Goal: Task Accomplishment & Management: Complete application form

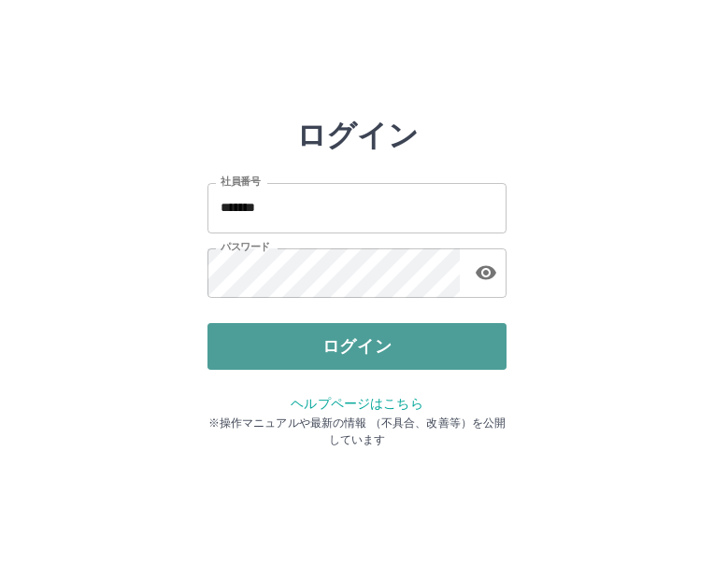
click at [415, 351] on button "ログイン" at bounding box center [356, 346] width 299 height 47
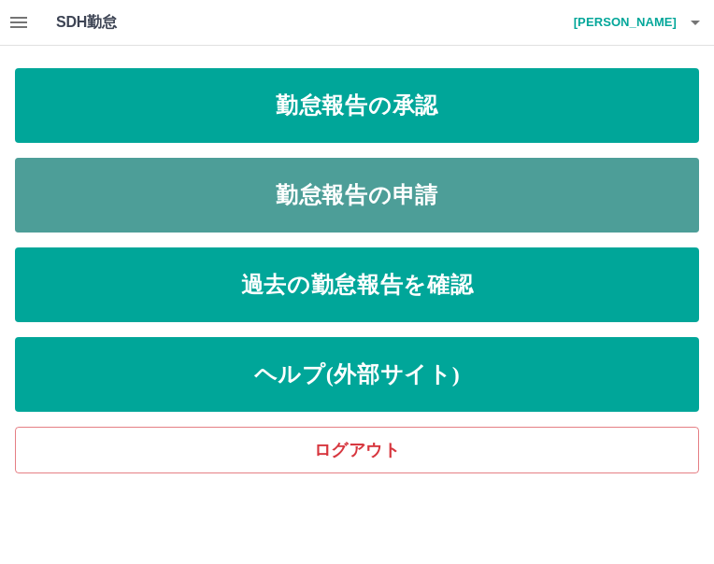
click at [449, 193] on link "勤怠報告の申請" at bounding box center [357, 195] width 684 height 75
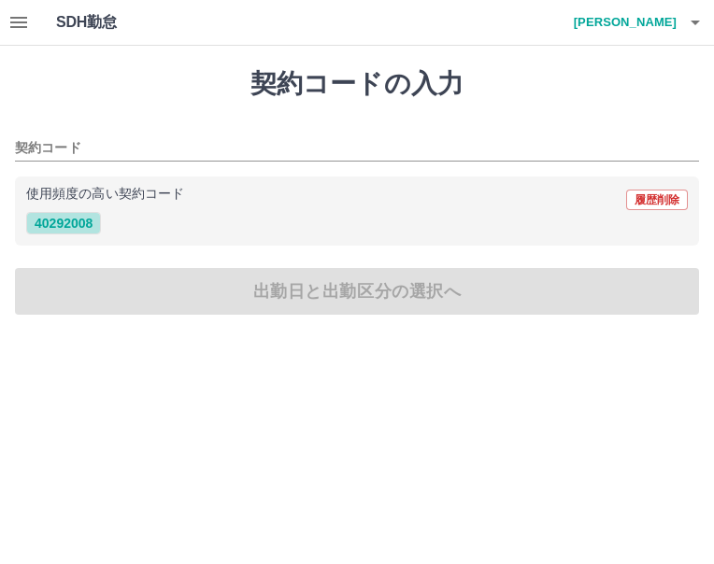
drag, startPoint x: 91, startPoint y: 218, endPoint x: 153, endPoint y: 252, distance: 71.5
click at [90, 218] on button "40292008" at bounding box center [63, 223] width 75 height 22
type input "********"
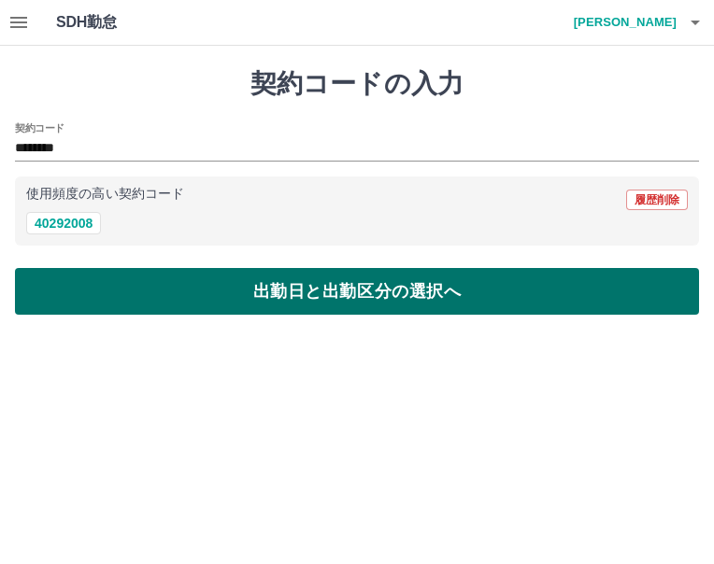
click at [179, 273] on button "出勤日と出勤区分の選択へ" at bounding box center [357, 291] width 684 height 47
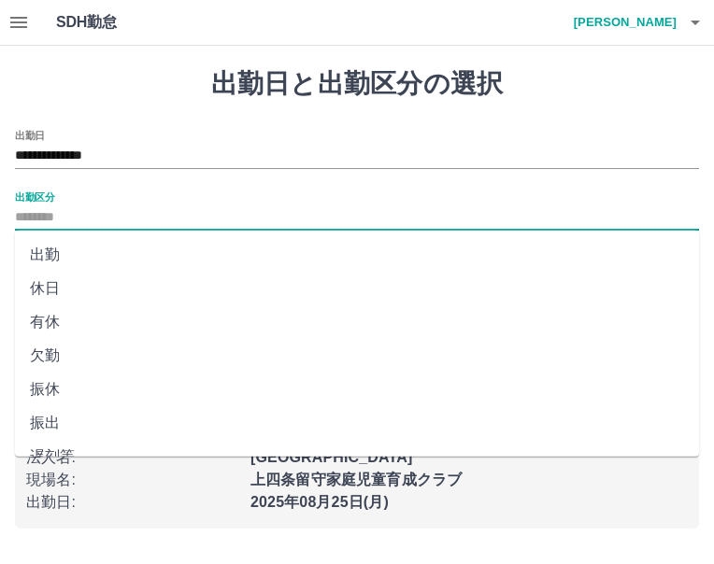
click at [125, 215] on input "出勤区分" at bounding box center [357, 218] width 684 height 23
click at [102, 251] on li "出勤" at bounding box center [357, 255] width 684 height 34
type input "**"
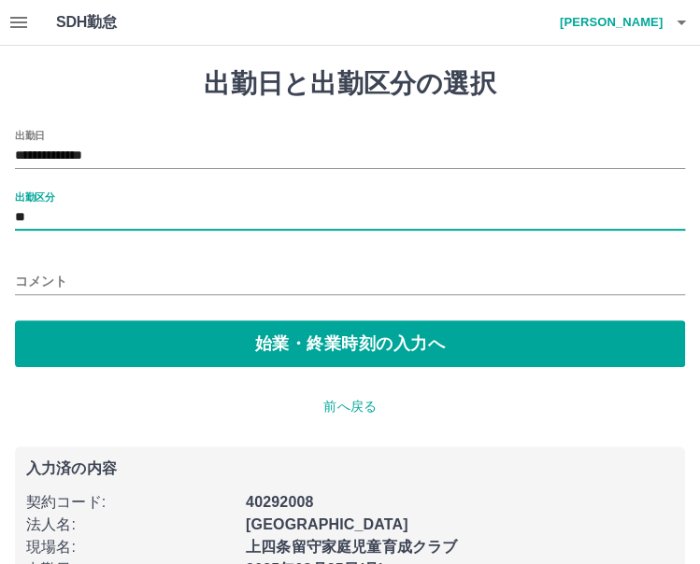
click at [89, 282] on input "コメント" at bounding box center [350, 281] width 670 height 27
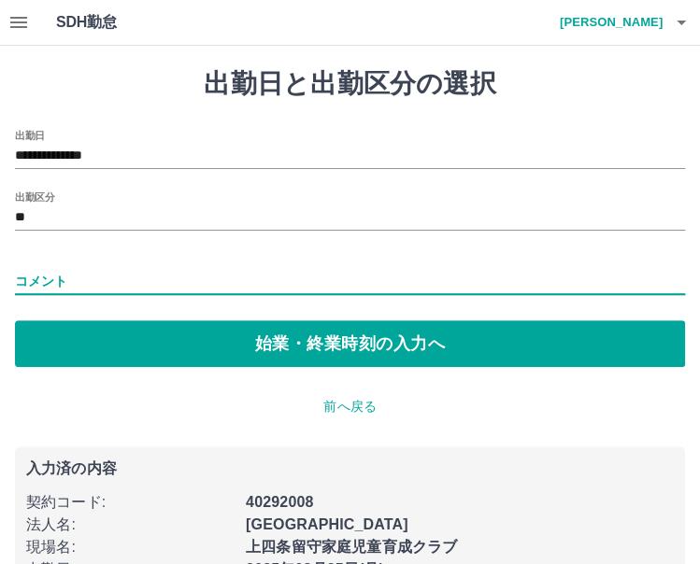
type input "*****"
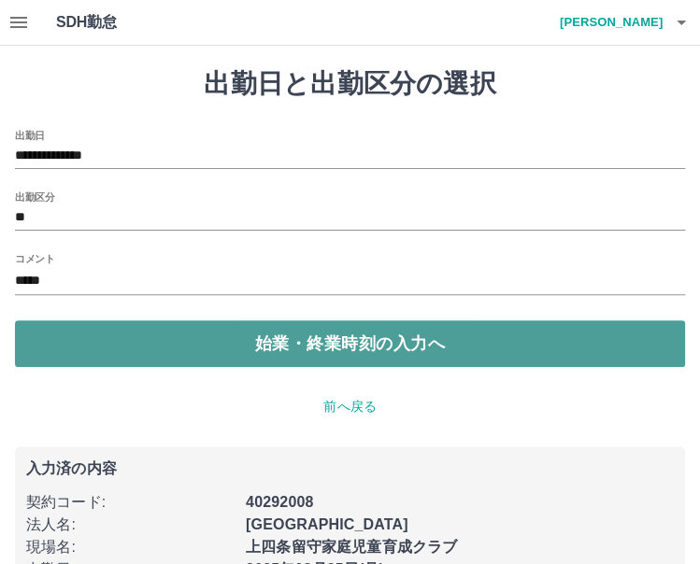
click at [138, 341] on button "始業・終業時刻の入力へ" at bounding box center [350, 344] width 670 height 47
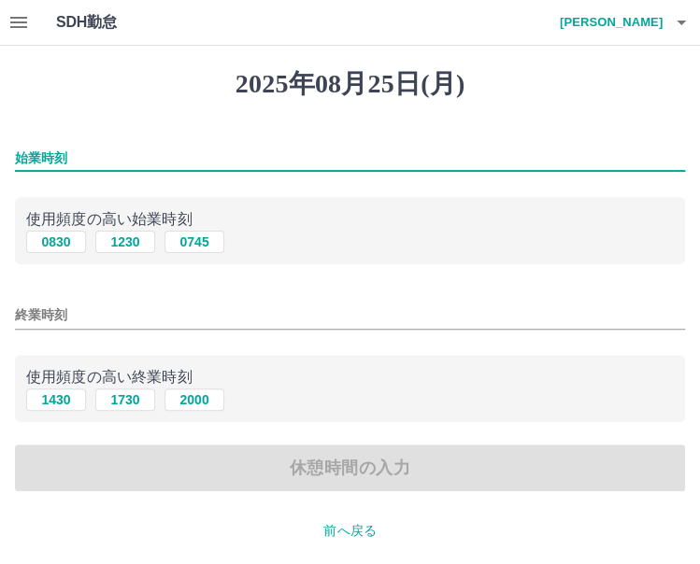
click at [159, 147] on input "始業時刻" at bounding box center [350, 158] width 670 height 27
type input "***"
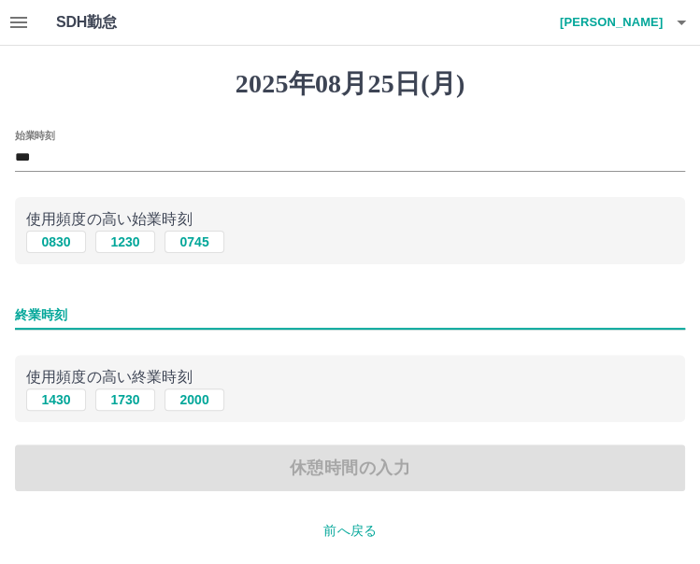
click at [123, 306] on input "終業時刻" at bounding box center [350, 315] width 670 height 27
type input "****"
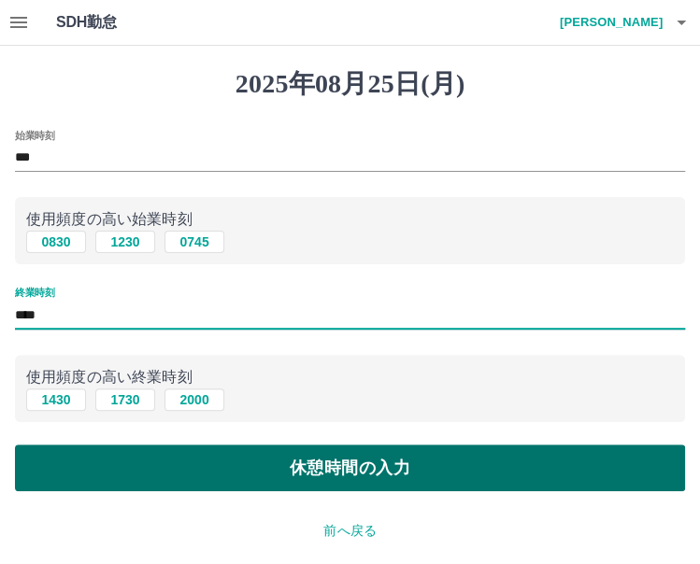
click at [295, 461] on button "休憩時間の入力" at bounding box center [350, 468] width 670 height 47
type input "****"
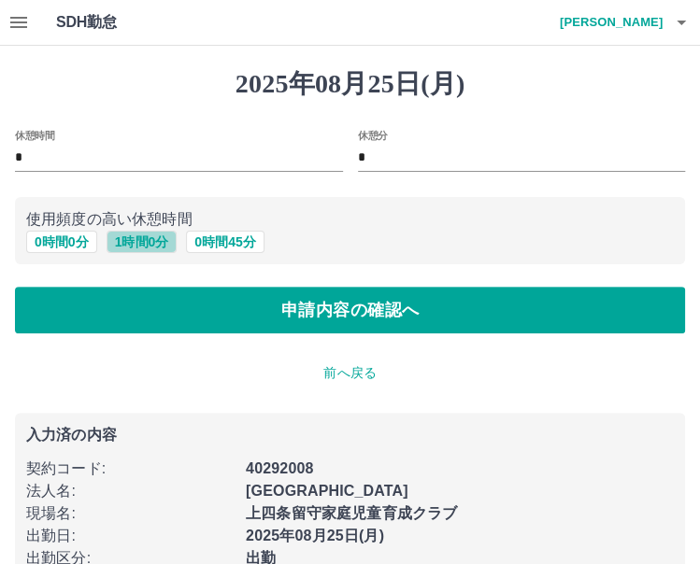
click at [139, 240] on button "1 時間 0 分" at bounding box center [142, 242] width 71 height 22
type input "*"
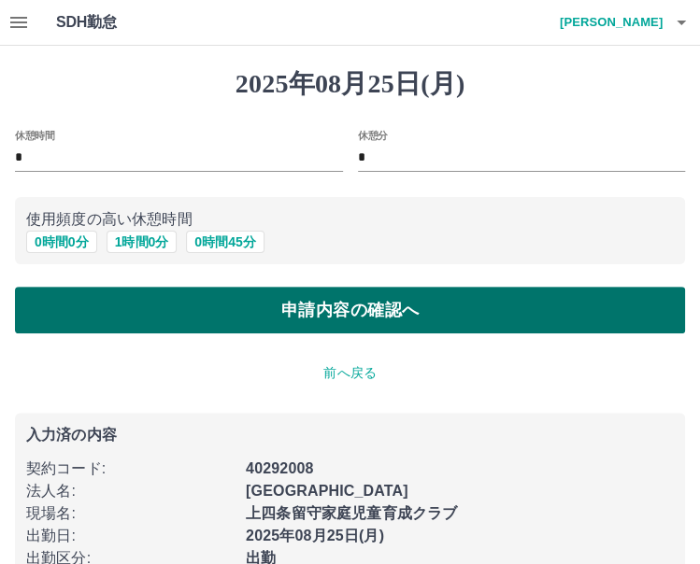
click at [201, 302] on button "申請内容の確認へ" at bounding box center [350, 310] width 670 height 47
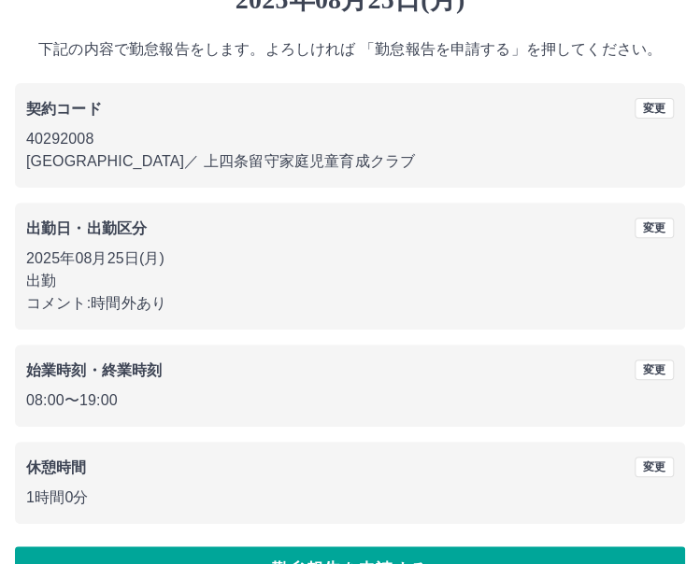
scroll to position [135, 0]
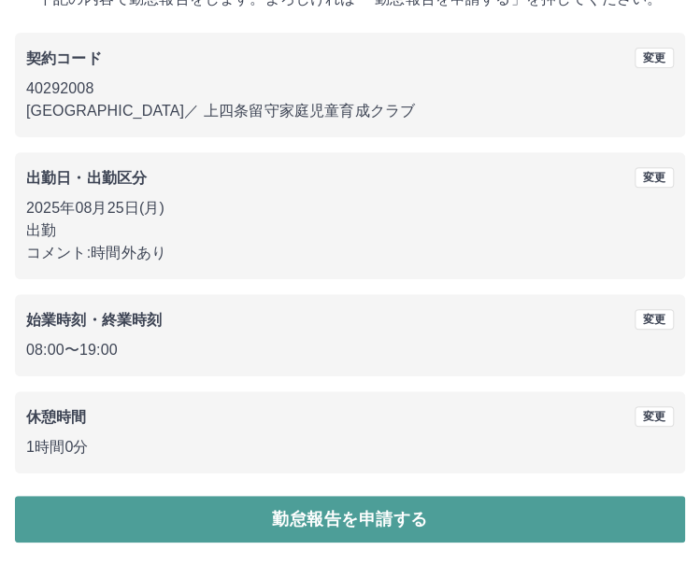
click at [240, 521] on button "勤怠報告を申請する" at bounding box center [350, 519] width 670 height 47
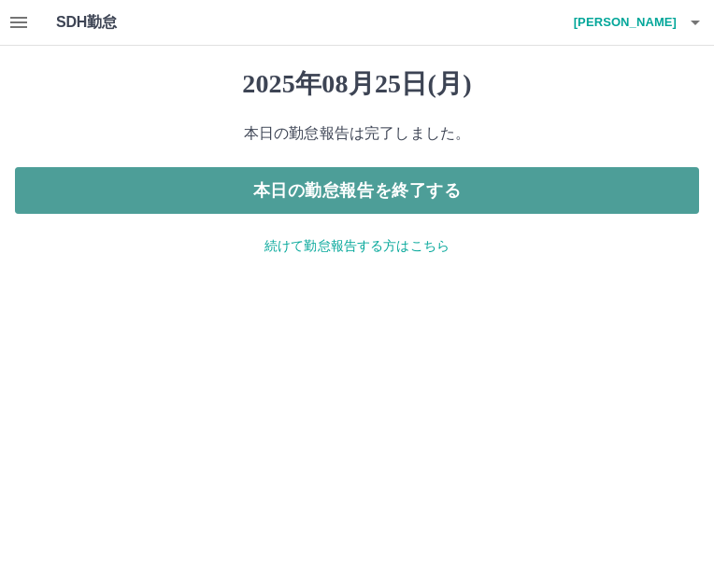
click at [472, 173] on button "本日の勤怠報告を終了する" at bounding box center [357, 190] width 684 height 47
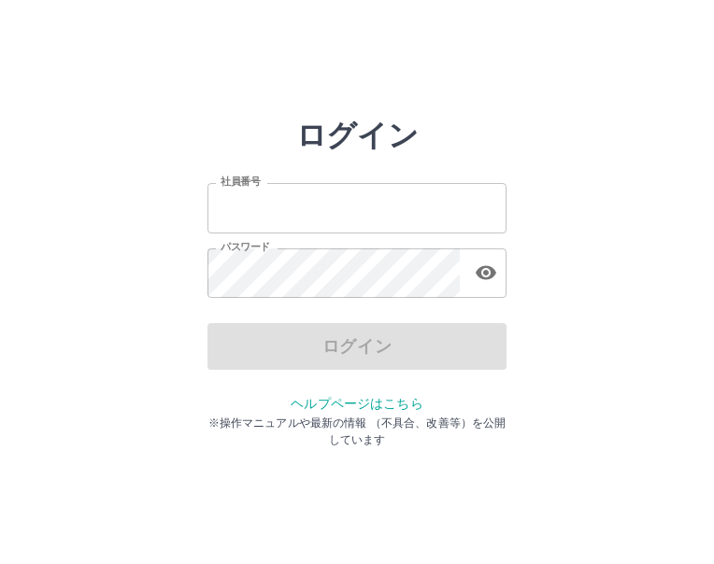
type input "*******"
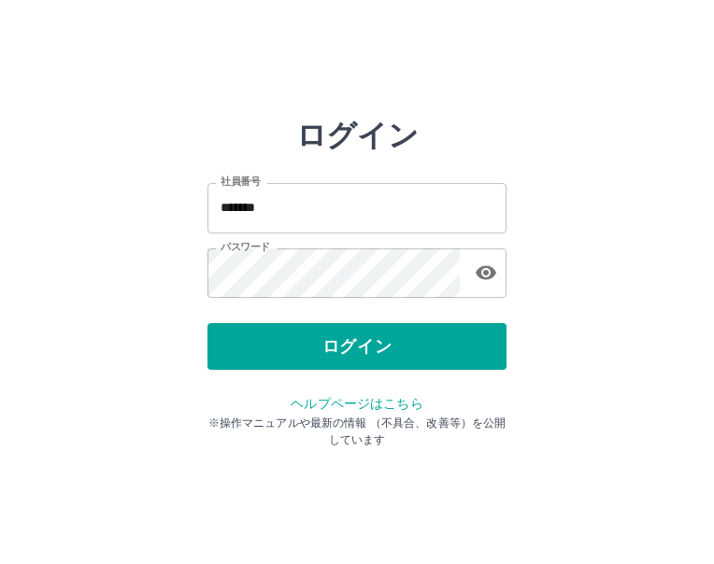
click at [342, 358] on div "ログイン" at bounding box center [356, 346] width 299 height 47
click at [342, 358] on button "ログイン" at bounding box center [356, 346] width 299 height 47
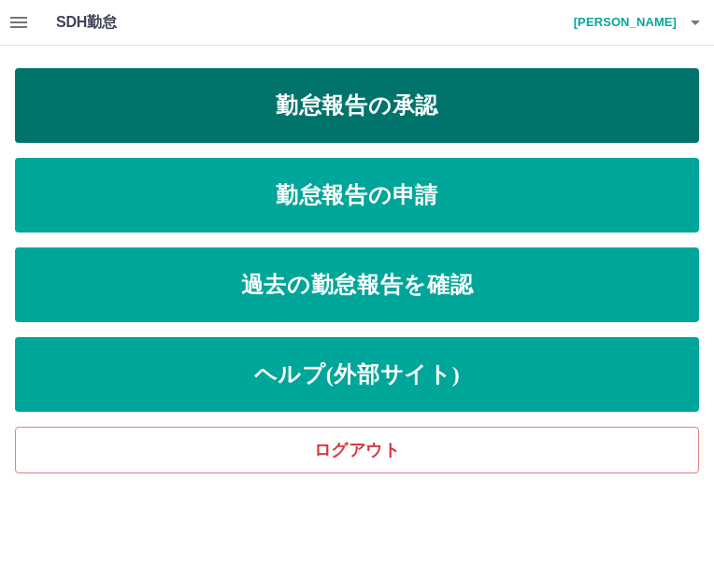
click at [422, 119] on link "勤怠報告の承認" at bounding box center [357, 105] width 684 height 75
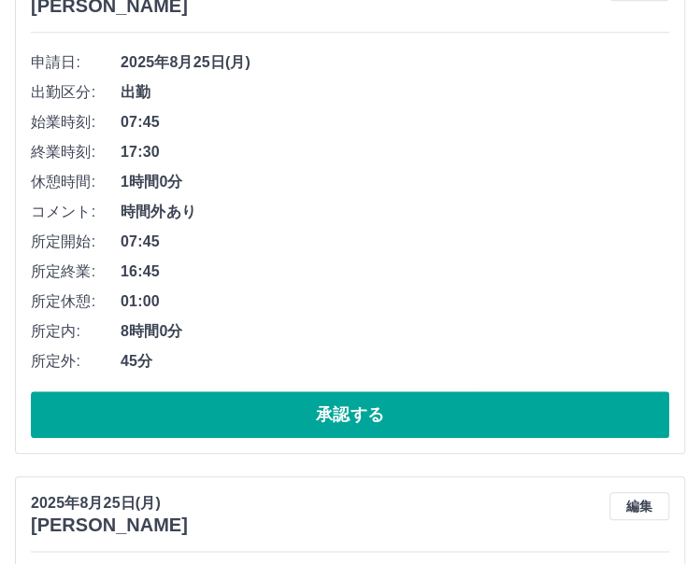
scroll to position [280, 0]
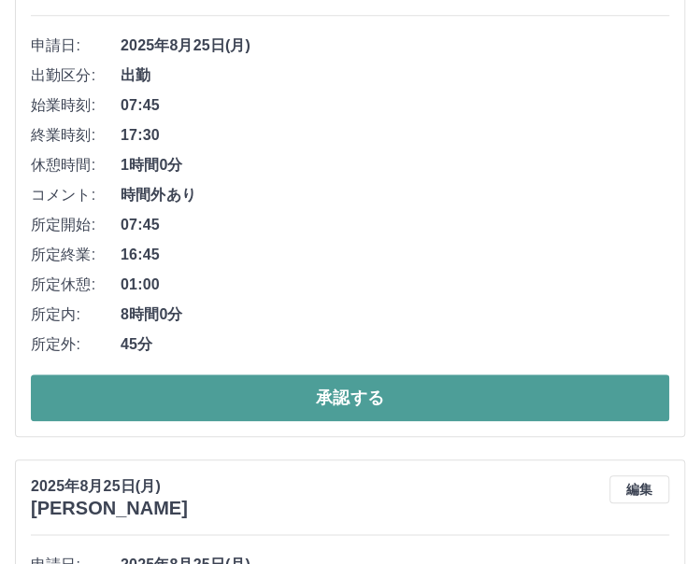
click at [449, 386] on button "承認する" at bounding box center [350, 398] width 638 height 47
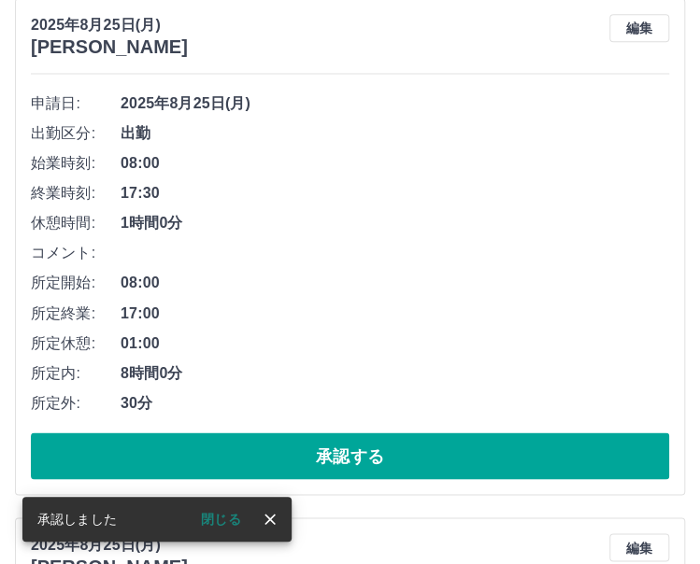
scroll to position [841, 0]
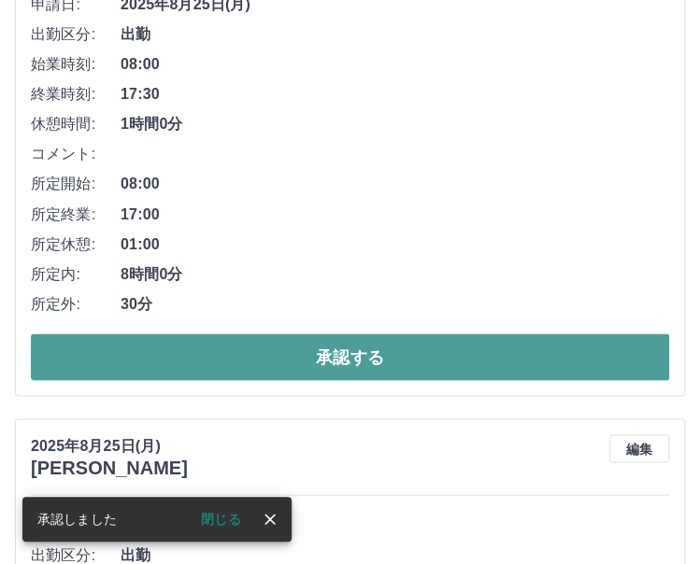
click at [407, 345] on button "承認する" at bounding box center [350, 357] width 638 height 47
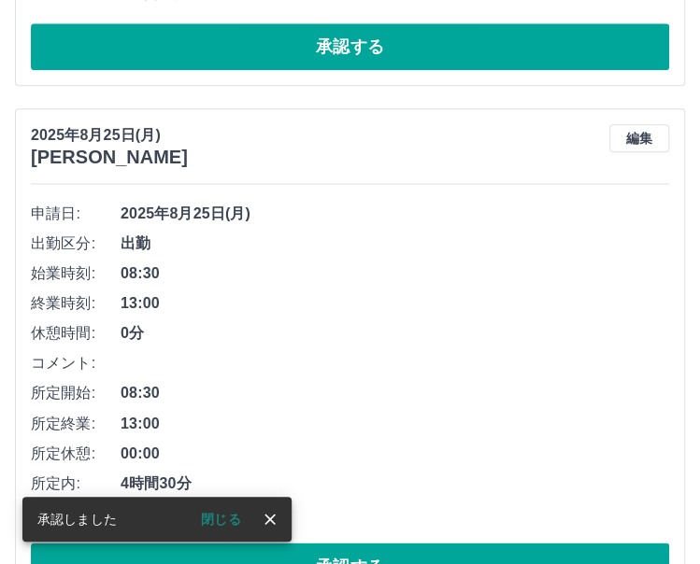
scroll to position [789, 0]
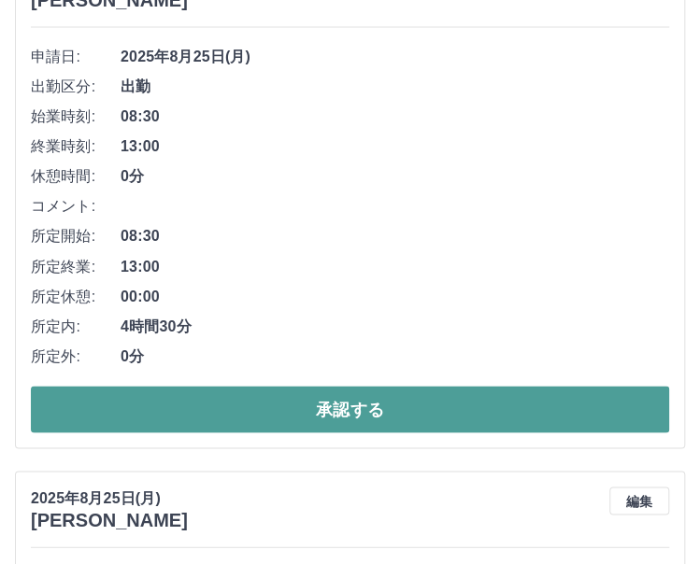
click at [379, 413] on button "承認する" at bounding box center [350, 409] width 638 height 47
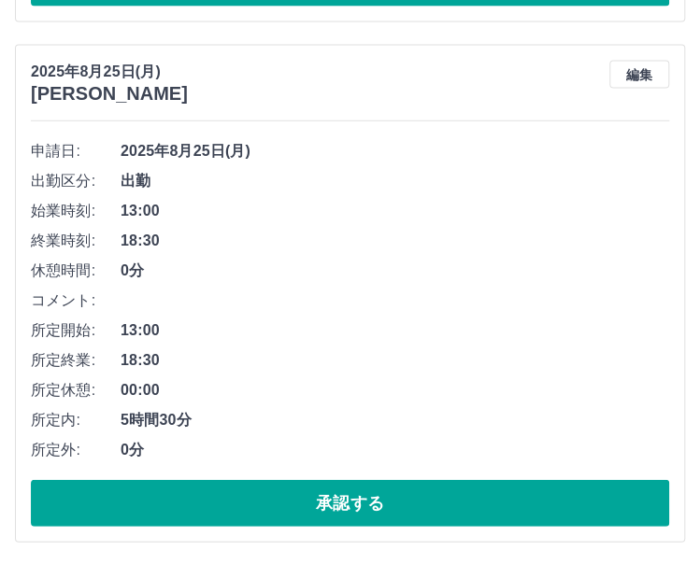
scroll to position [1308, 0]
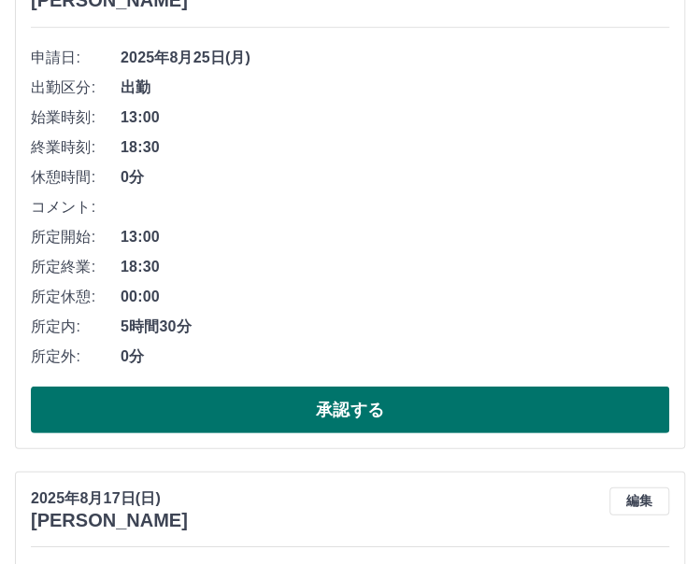
click at [370, 397] on button "承認する" at bounding box center [350, 410] width 638 height 47
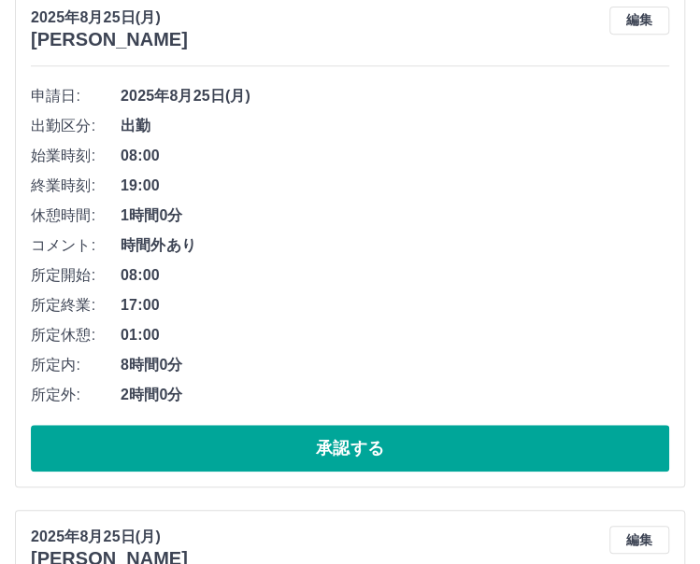
scroll to position [228, 0]
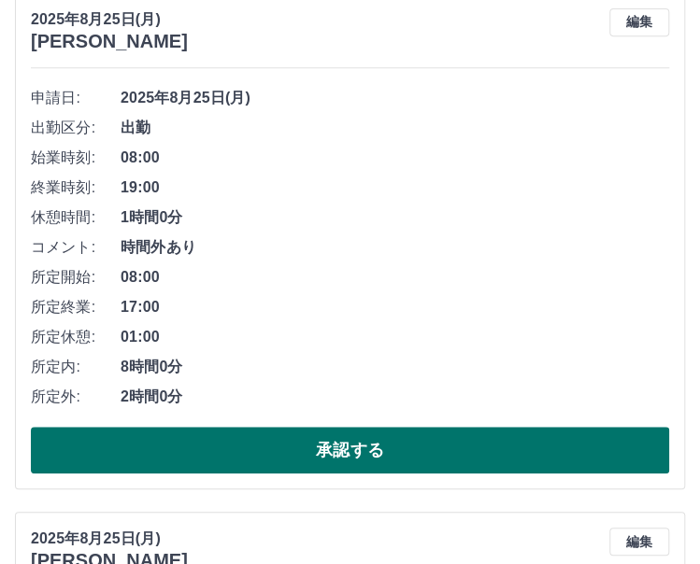
click at [482, 445] on button "承認する" at bounding box center [350, 450] width 638 height 47
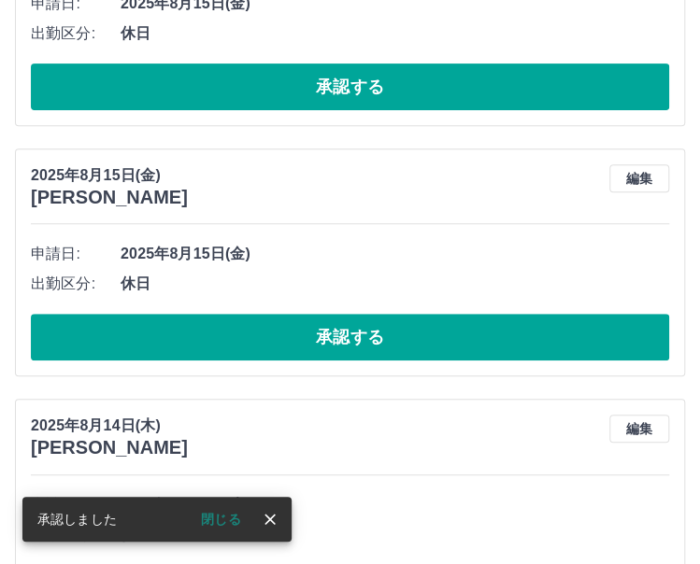
scroll to position [4101, 0]
